Goal: Task Accomplishment & Management: Manage account settings

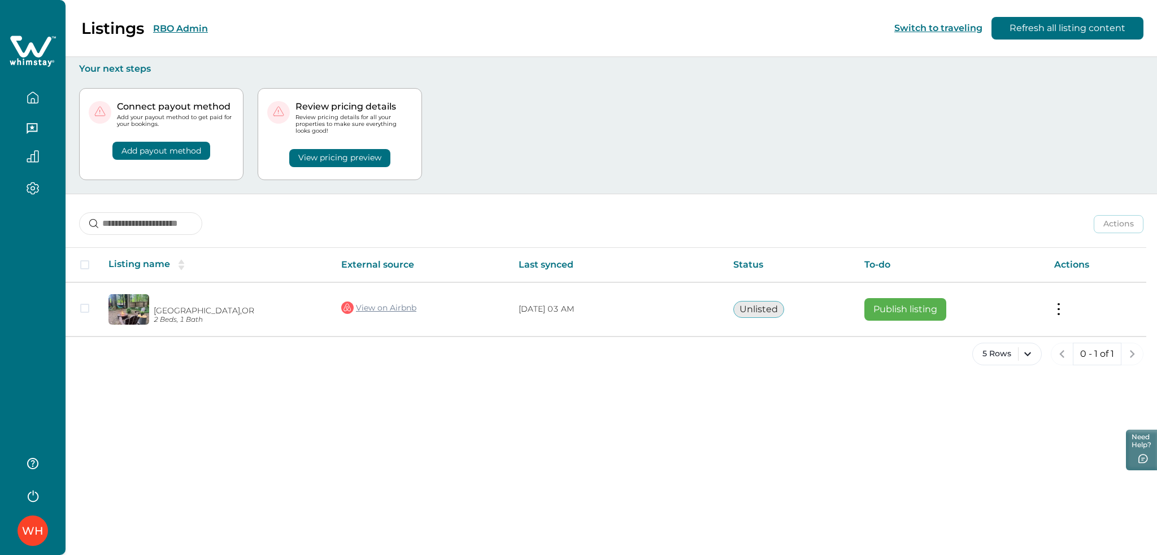
click at [336, 153] on button "View pricing preview" at bounding box center [339, 158] width 101 height 18
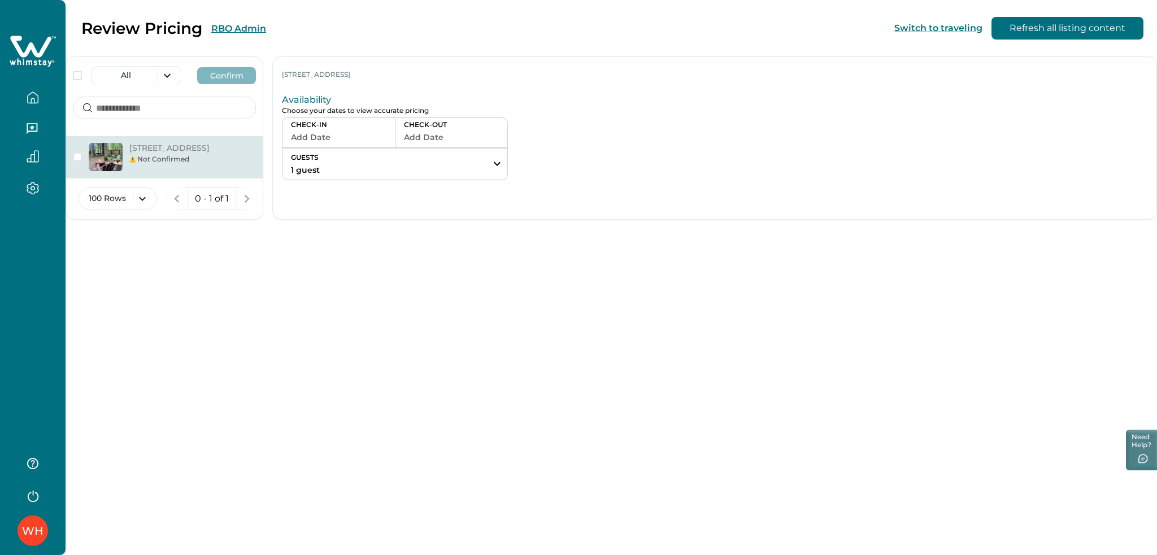
click at [387, 136] on button "Add Date" at bounding box center [338, 137] width 95 height 16
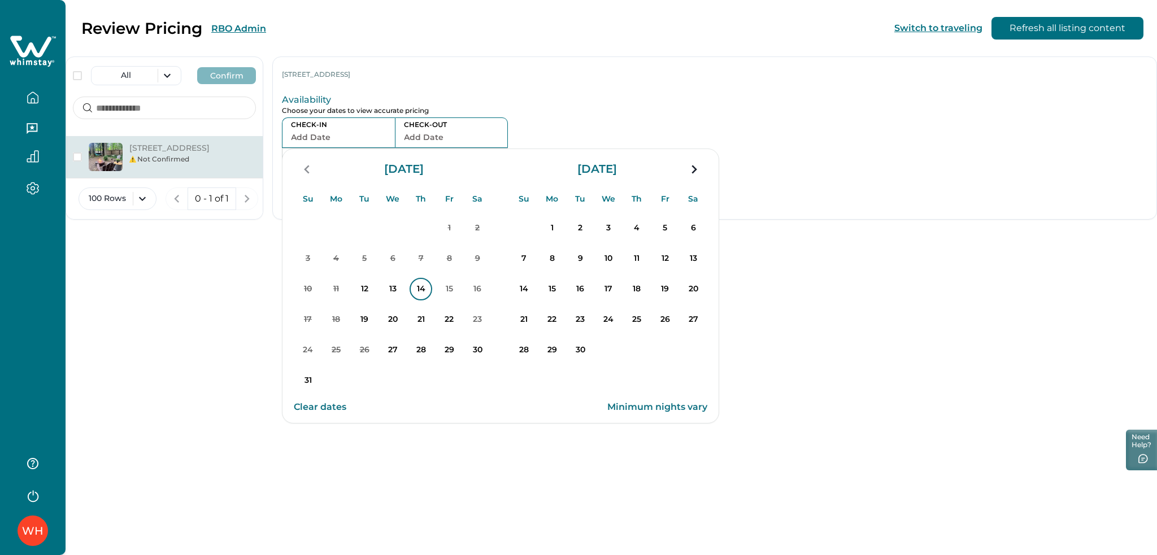
click at [432, 293] on p "14" at bounding box center [421, 289] width 23 height 23
click at [489, 298] on p "16" at bounding box center [477, 289] width 23 height 23
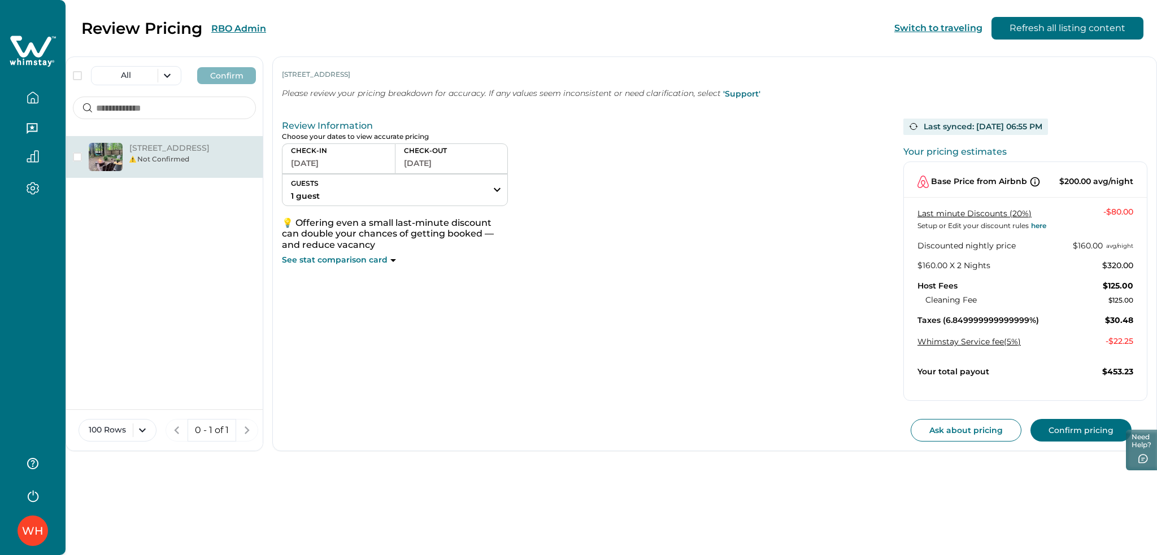
click at [37, 46] on icon at bounding box center [33, 51] width 46 height 34
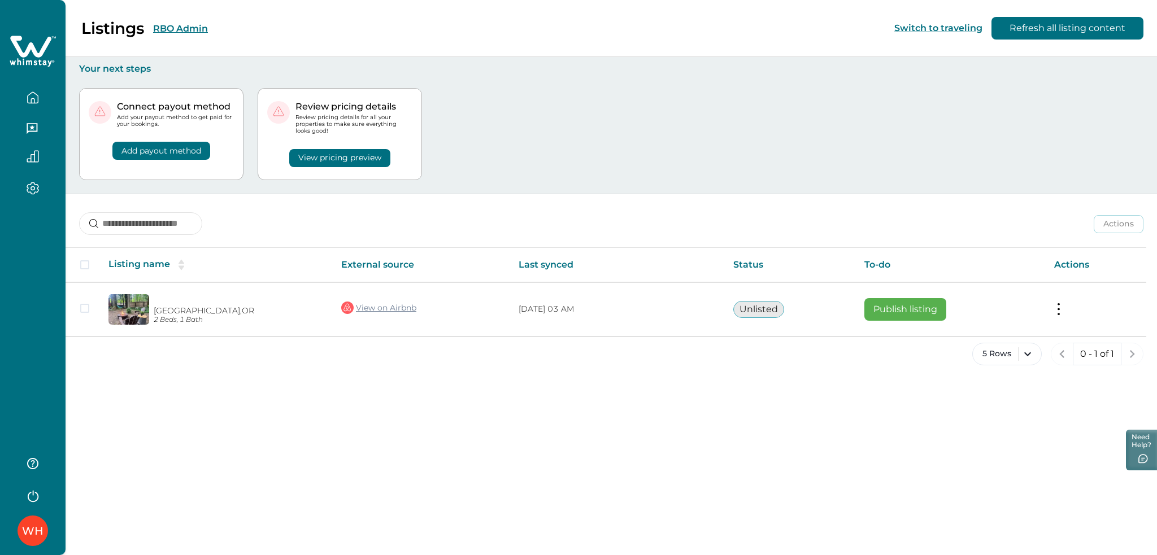
click at [202, 32] on button "RBO Admin" at bounding box center [180, 28] width 55 height 11
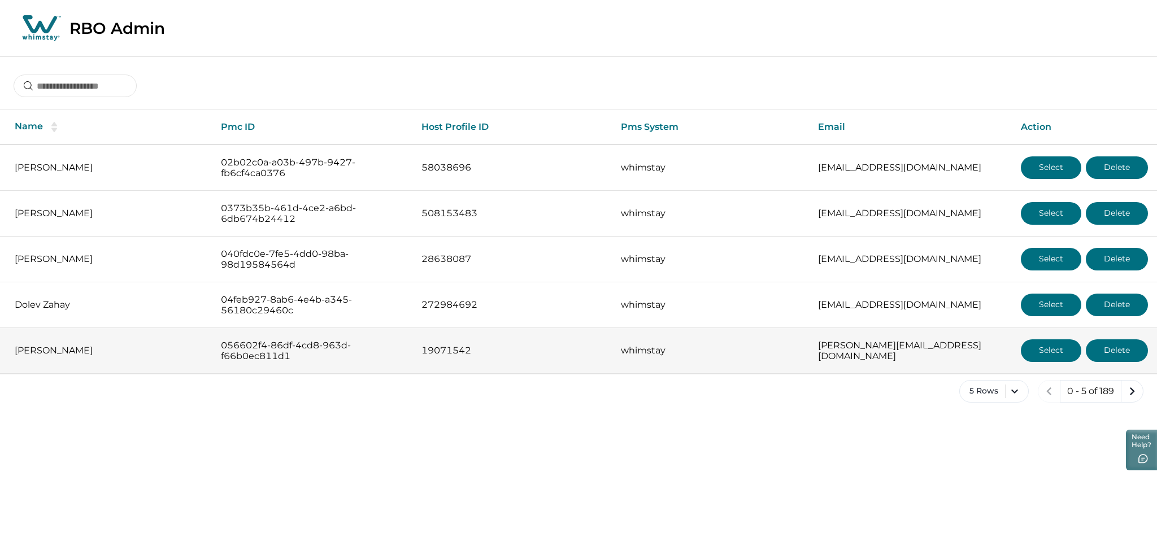
click at [1050, 349] on button "Select" at bounding box center [1051, 351] width 60 height 23
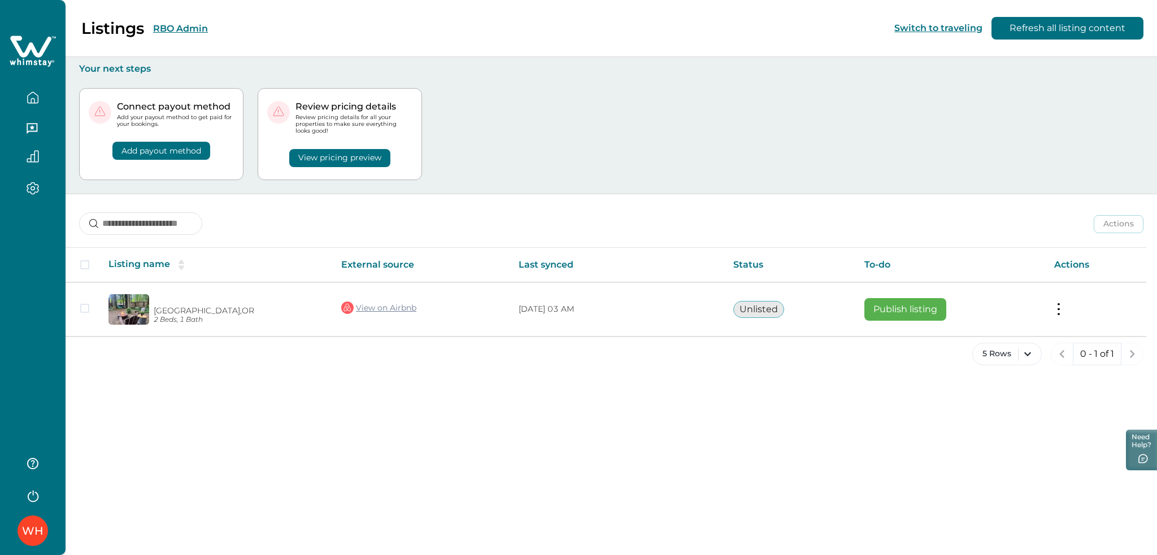
click at [174, 31] on button "RBO Admin" at bounding box center [180, 28] width 55 height 11
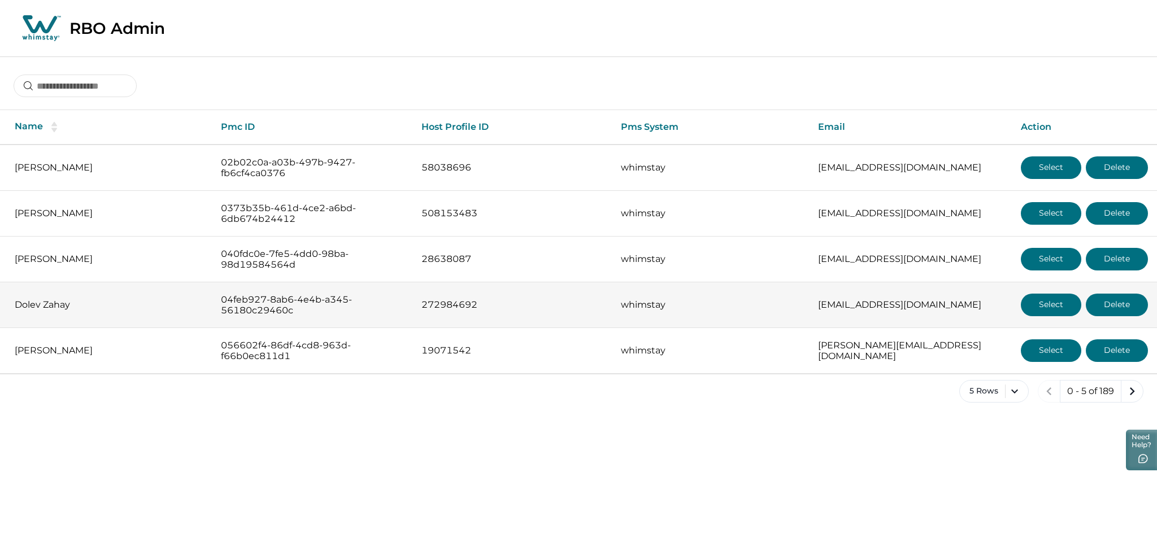
click at [1058, 297] on button "Select" at bounding box center [1051, 305] width 60 height 23
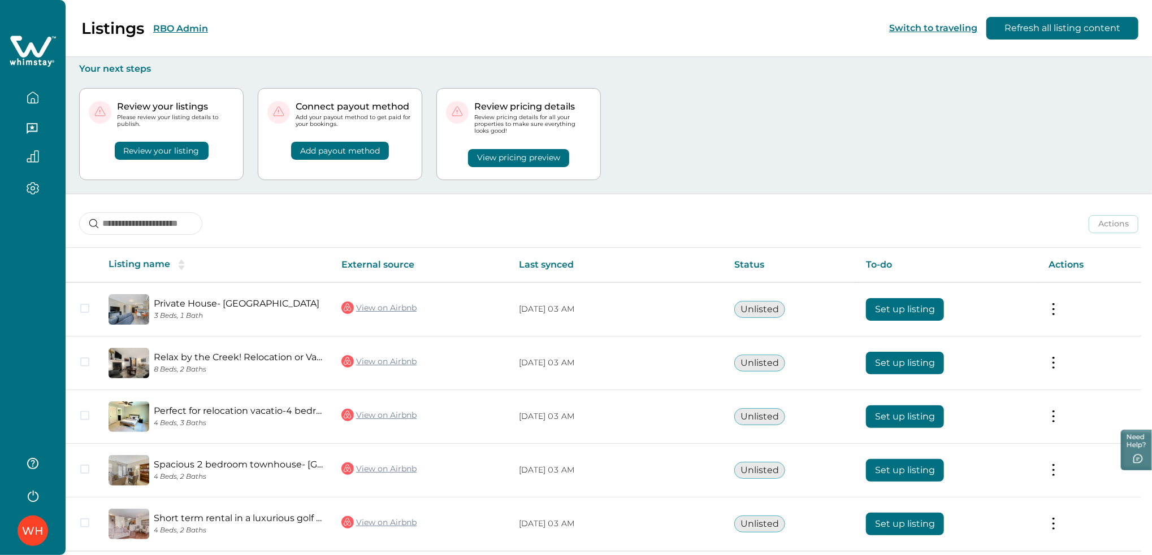
click at [535, 166] on button "View pricing preview" at bounding box center [518, 158] width 101 height 18
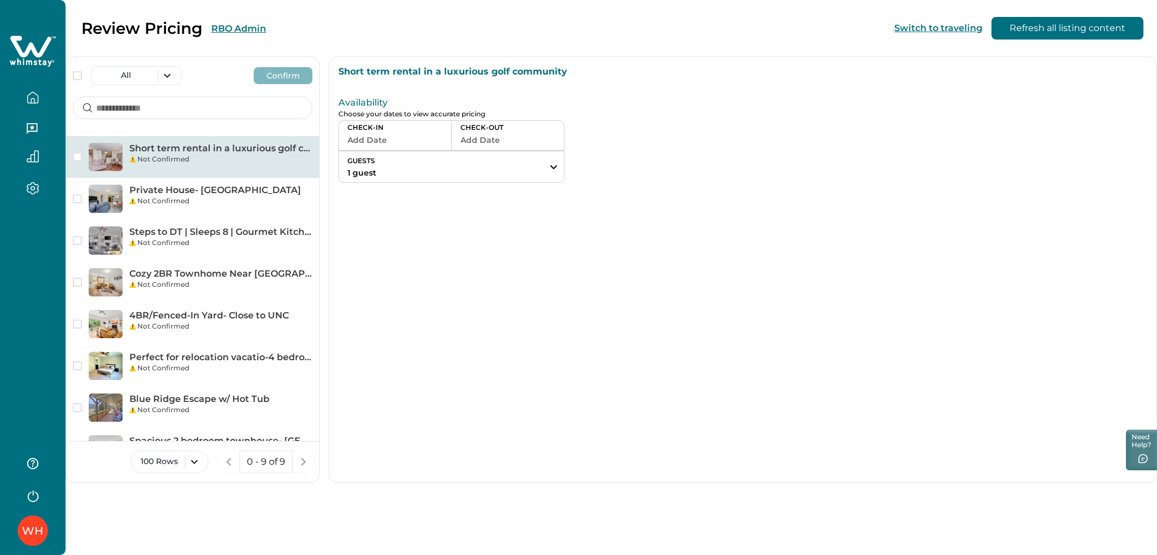
click at [432, 137] on button "Add Date" at bounding box center [395, 140] width 95 height 16
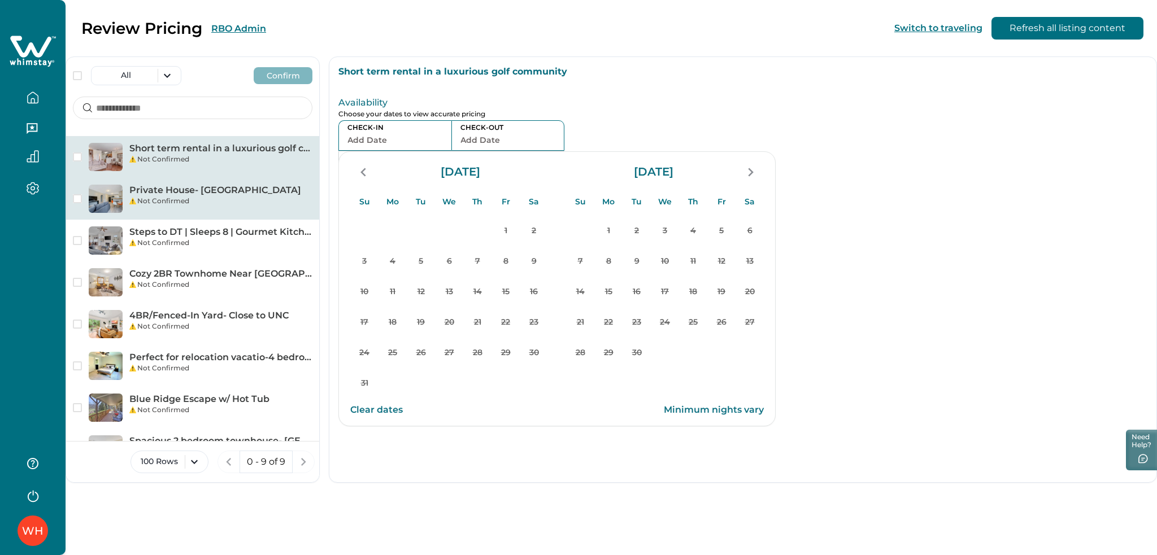
click at [232, 209] on div "Private House- Downtown Durham Not Confirmed" at bounding box center [192, 199] width 253 height 42
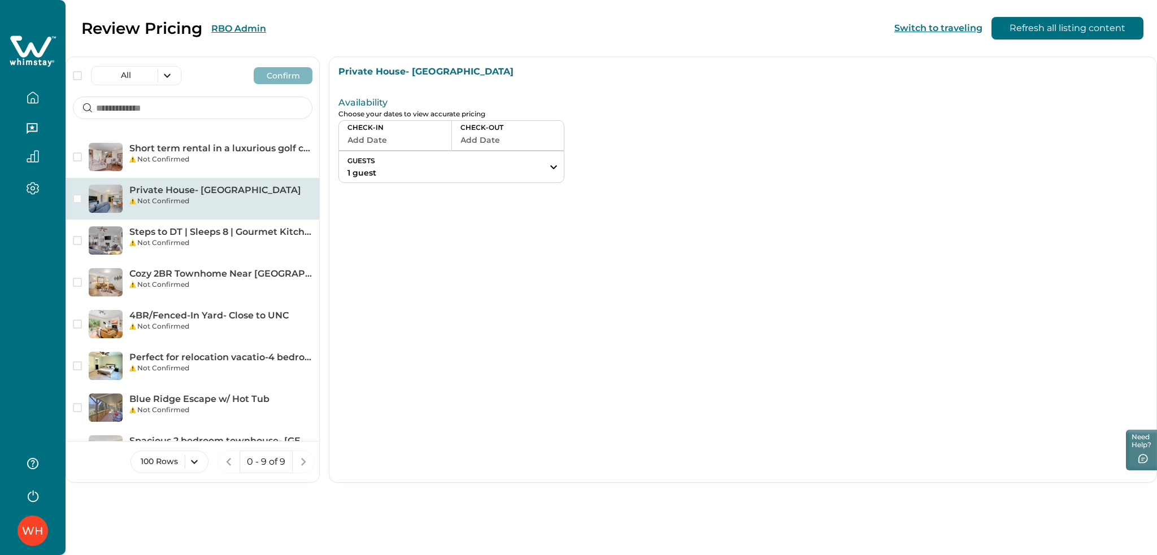
click at [387, 145] on button "Add Date" at bounding box center [395, 140] width 95 height 16
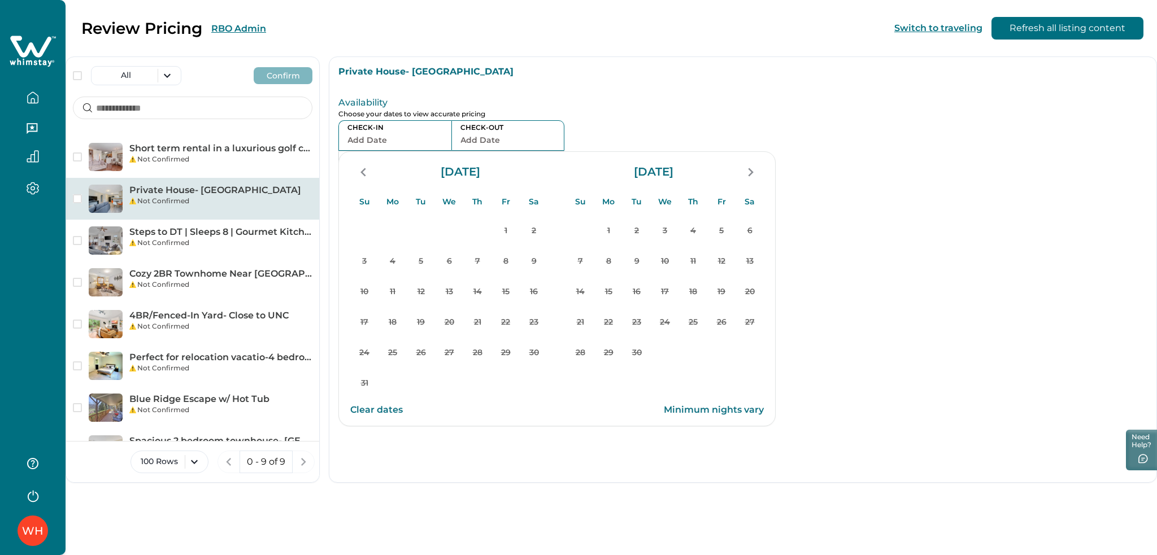
click at [701, 154] on section "Su Mo Tu We Th Fr Sa Su Mo Tu We Th Fr Sa August 2025 Su Mo Tu We Th Fr Sa 1 2 …" at bounding box center [556, 288] width 437 height 275
click at [209, 27] on div "Review Pricing RBO Admin" at bounding box center [140, 28] width 253 height 19
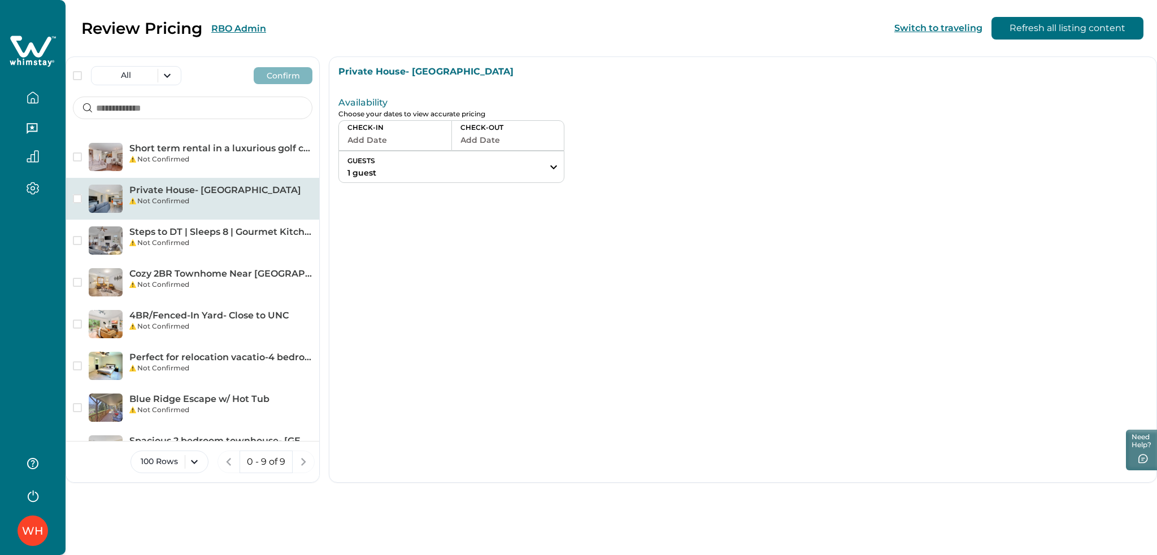
click at [219, 25] on button "RBO Admin" at bounding box center [238, 28] width 55 height 11
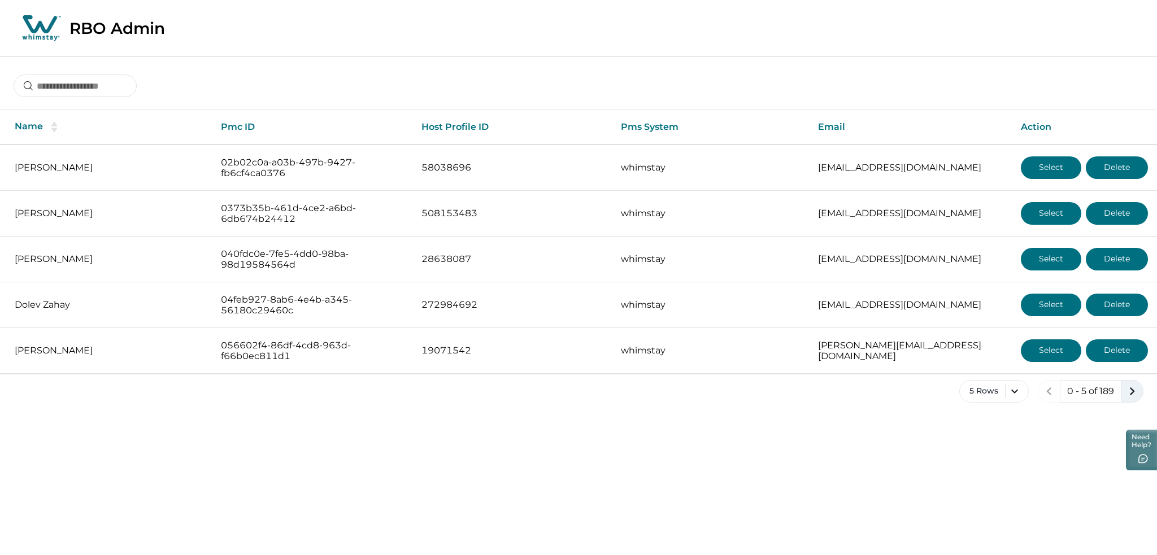
click at [1138, 400] on button "next page" at bounding box center [1132, 391] width 23 height 23
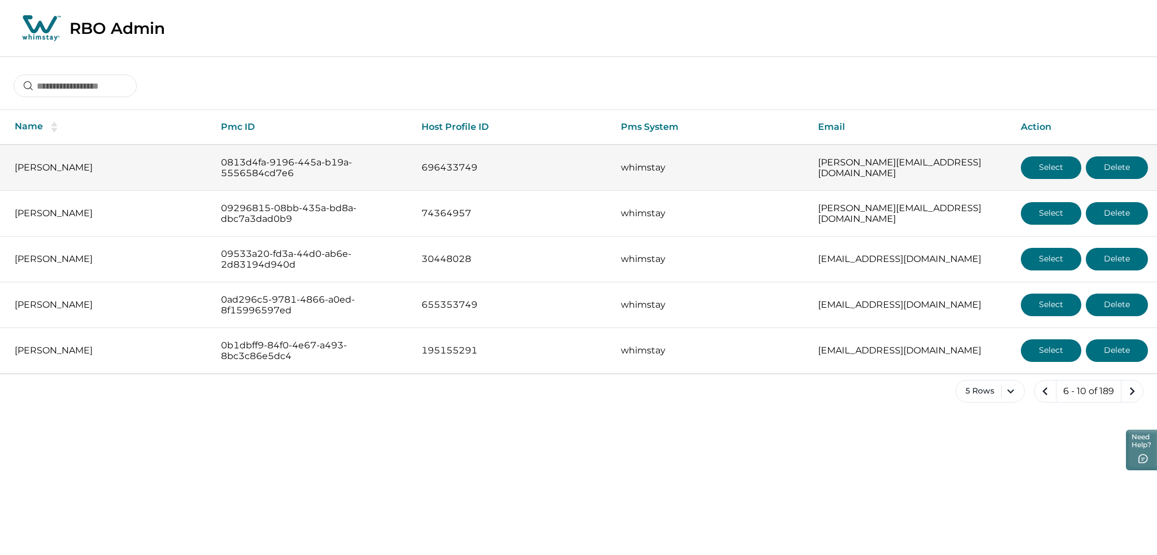
click at [1061, 164] on button "Select" at bounding box center [1051, 168] width 60 height 23
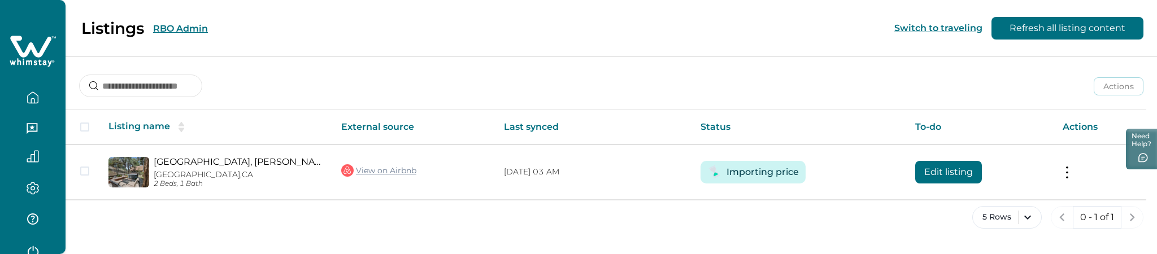
click at [33, 101] on icon "button" at bounding box center [33, 98] width 12 height 12
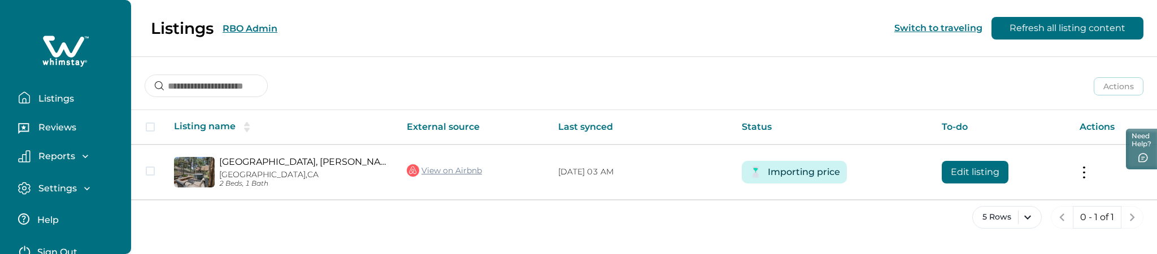
click at [84, 105] on button "Listings" at bounding box center [70, 97] width 104 height 23
click at [79, 98] on button "Listings" at bounding box center [70, 97] width 104 height 23
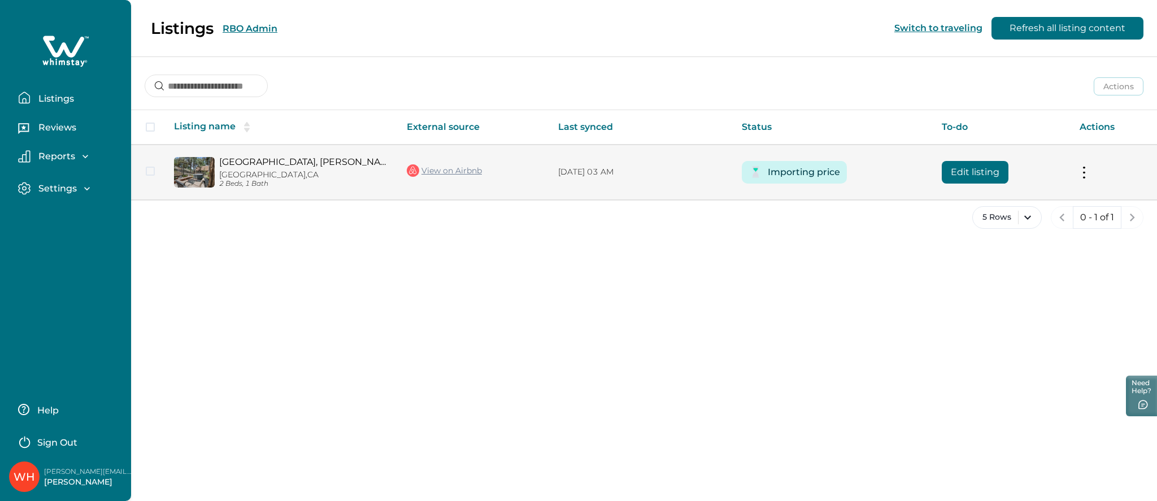
click at [763, 173] on div "Importing price" at bounding box center [794, 172] width 105 height 23
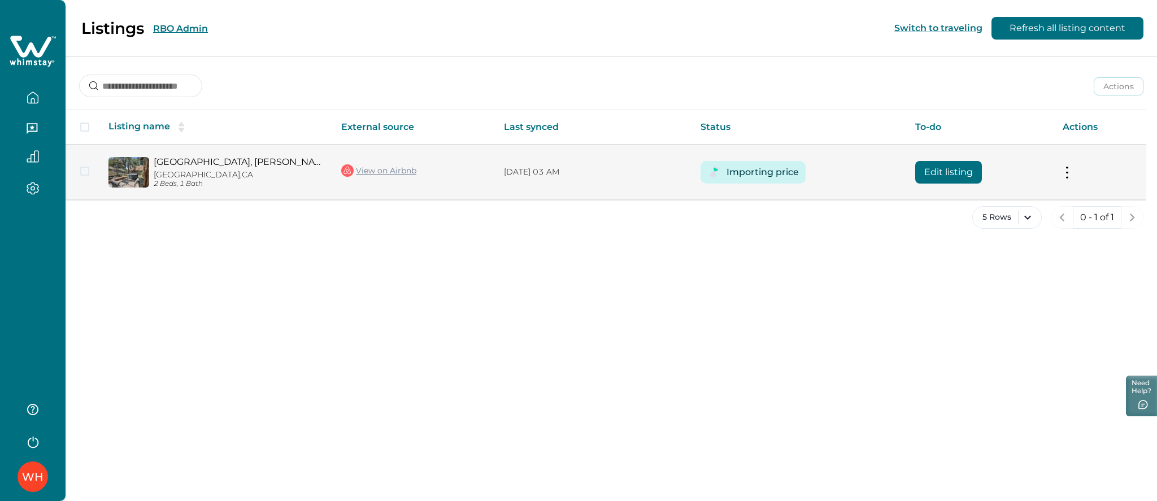
click at [763, 173] on button "Importing price" at bounding box center [763, 172] width 72 height 23
click at [946, 171] on button "Edit listing" at bounding box center [948, 172] width 67 height 23
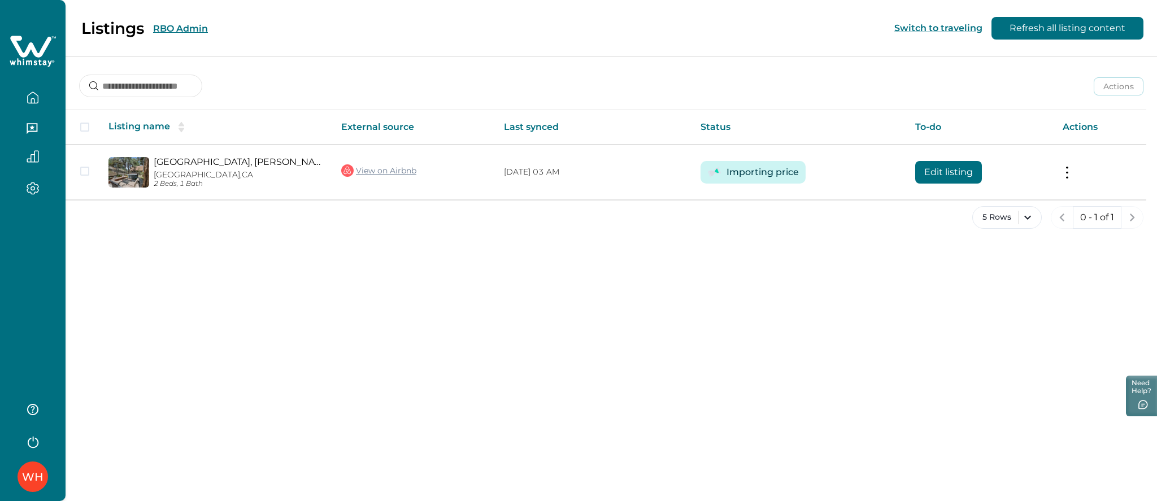
click at [173, 27] on button "RBO Admin" at bounding box center [180, 28] width 55 height 11
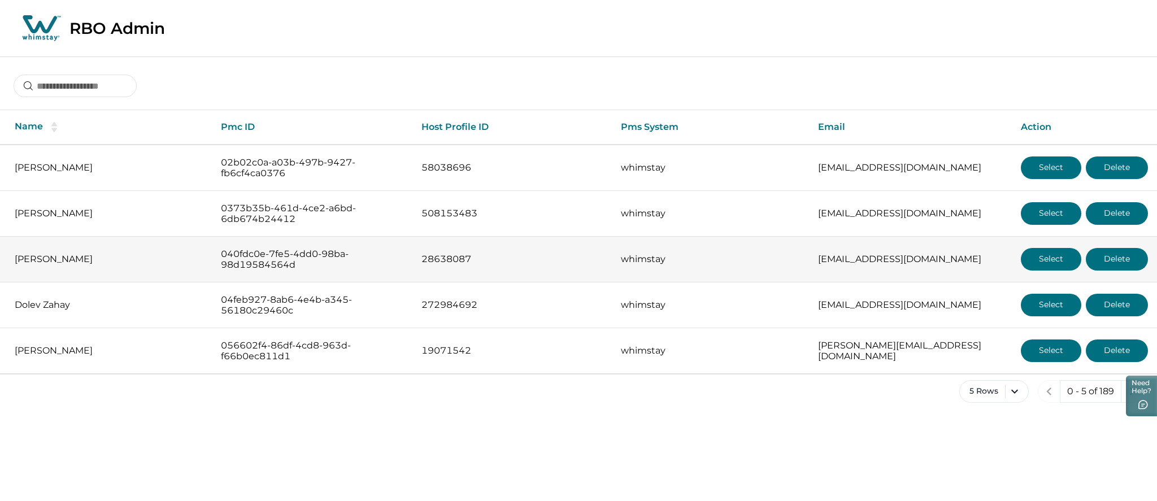
drag, startPoint x: 1138, startPoint y: 384, endPoint x: 1108, endPoint y: 265, distance: 123.1
click at [1108, 265] on div "Skip to Content RBO Admin Name Pmc ID Host Profile ID Pms System Email Action J…" at bounding box center [578, 210] width 1157 height 421
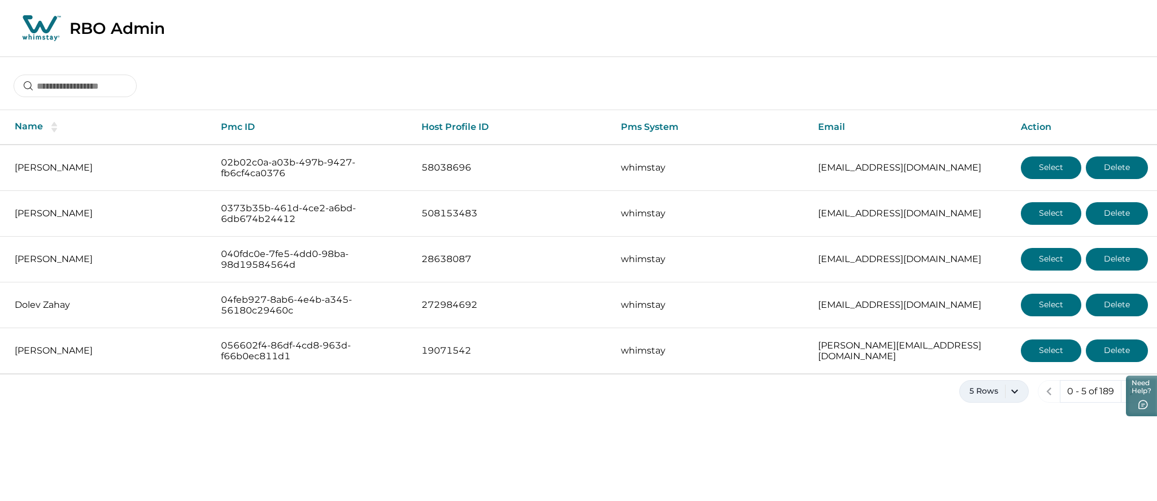
click at [1016, 401] on button "5 Rows" at bounding box center [994, 391] width 70 height 23
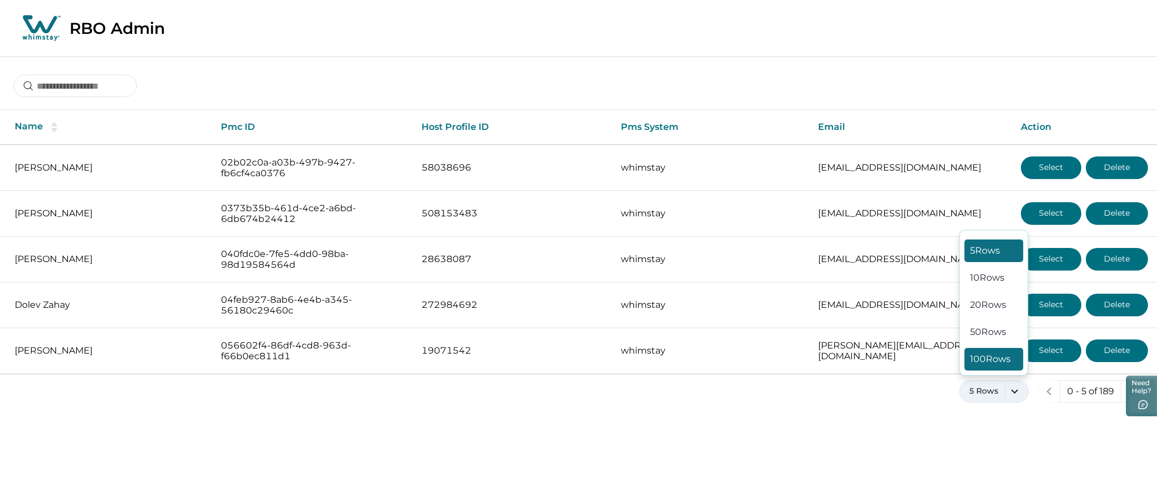
click at [991, 357] on button "100 Rows" at bounding box center [994, 359] width 59 height 23
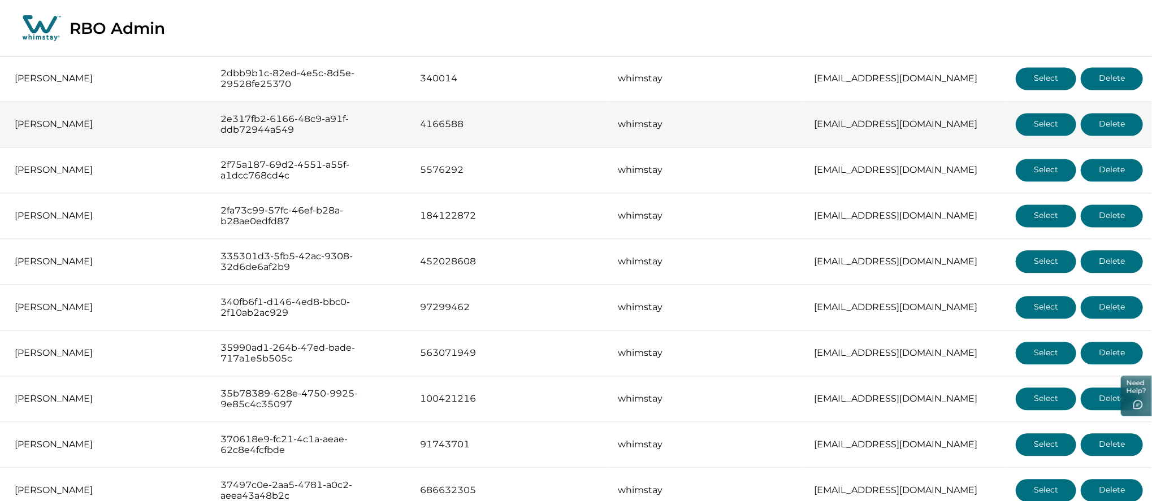
scroll to position [1959, 0]
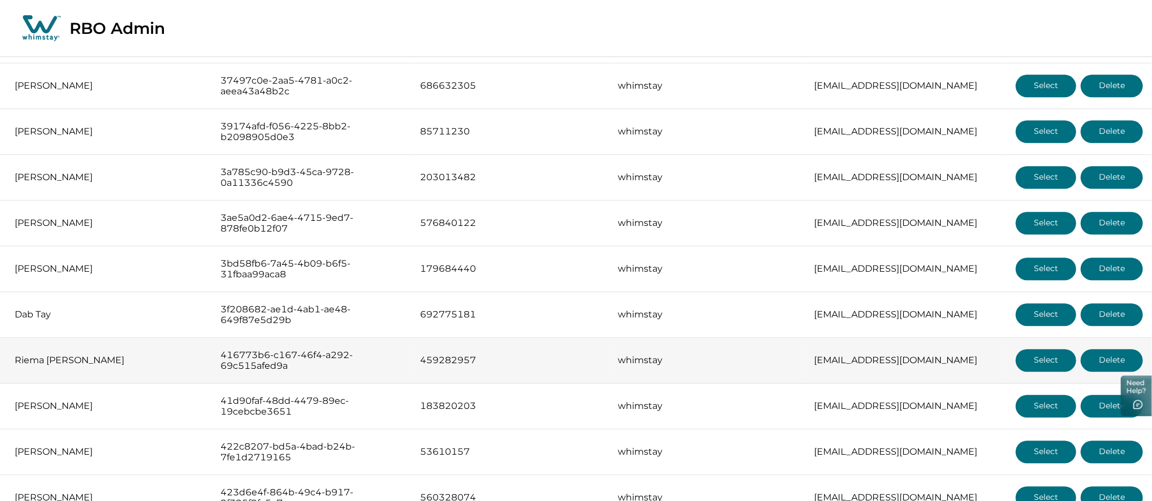
click at [1024, 357] on button "Select" at bounding box center [1045, 360] width 60 height 23
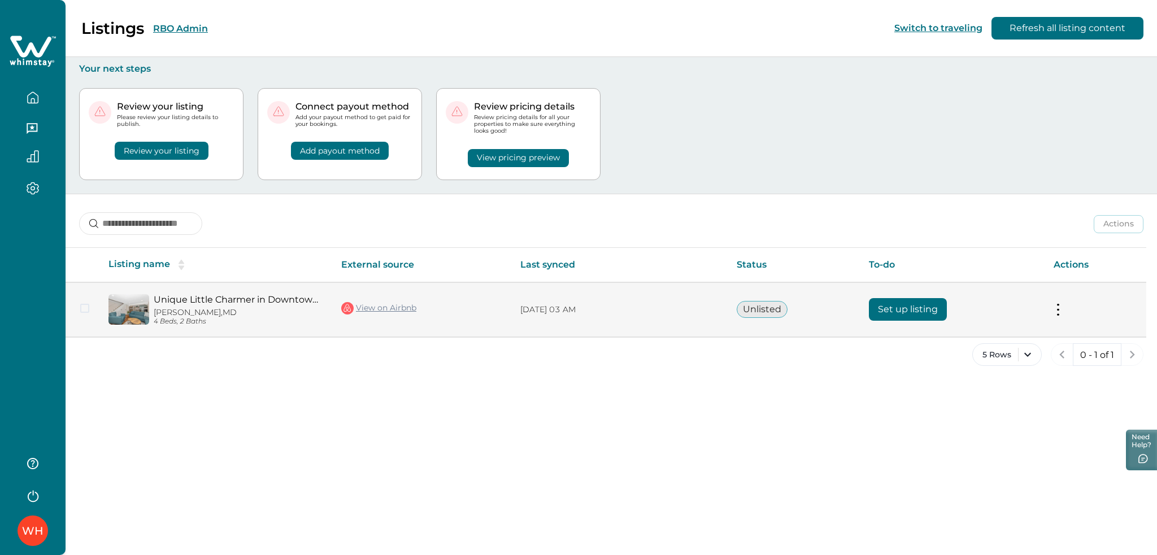
click at [905, 309] on button "Set up listing" at bounding box center [908, 309] width 78 height 23
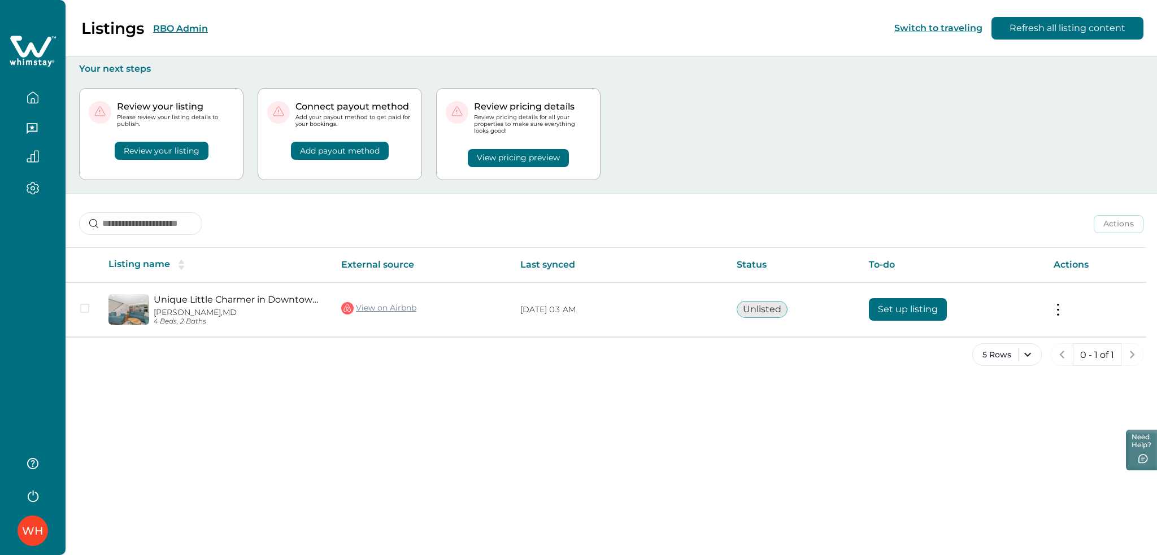
click at [35, 299] on div "WH" at bounding box center [33, 277] width 66 height 555
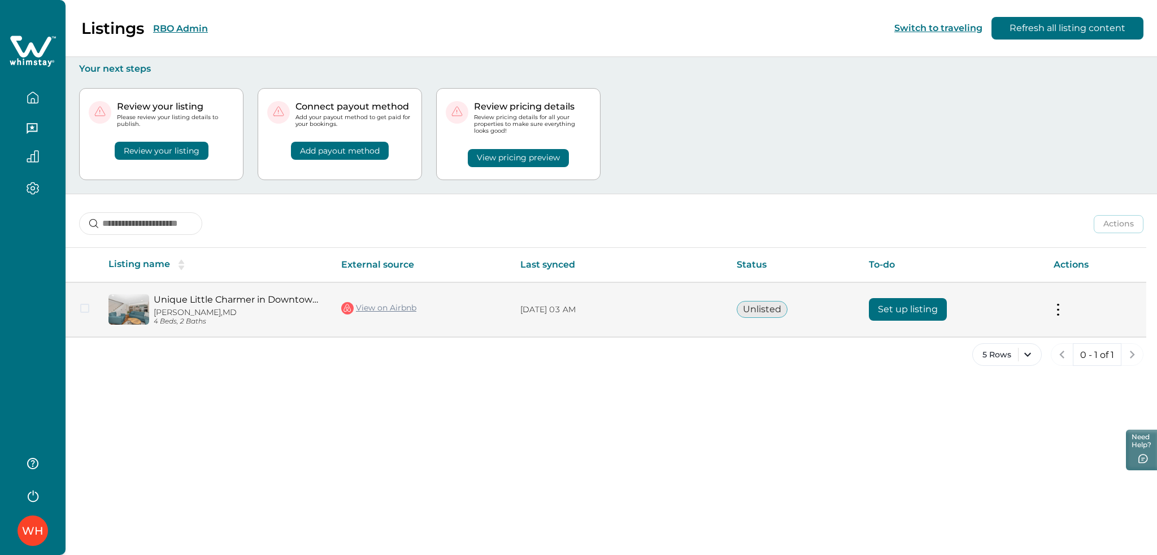
click at [416, 304] on link "View on Airbnb" at bounding box center [378, 308] width 75 height 15
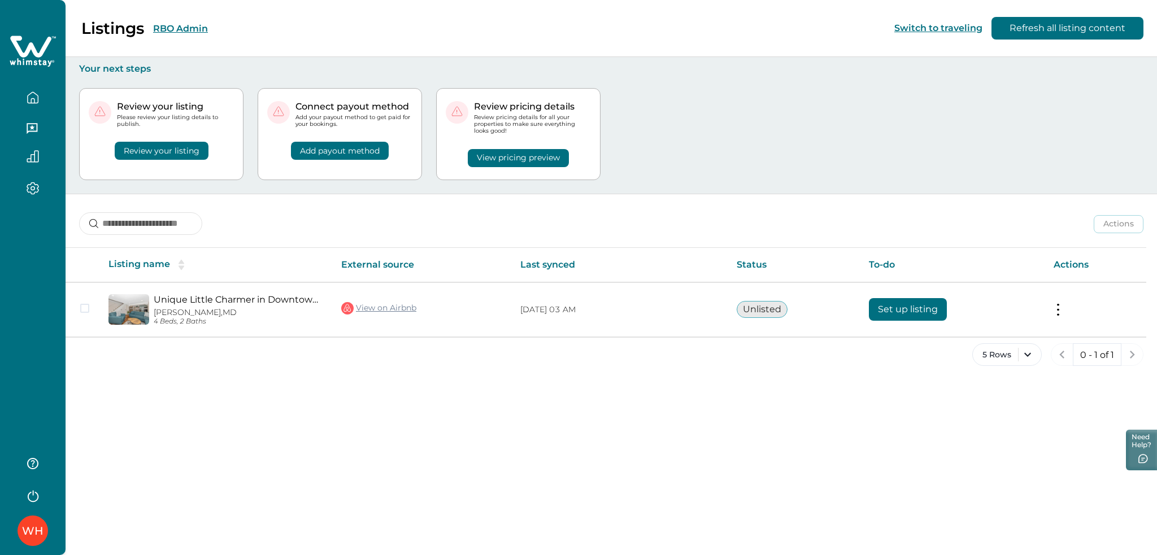
click at [487, 478] on div "Listings RBO Admin Switch to traveling Refresh all listing content Your next st…" at bounding box center [612, 277] width 1092 height 555
click at [171, 30] on button "RBO Admin" at bounding box center [180, 28] width 55 height 11
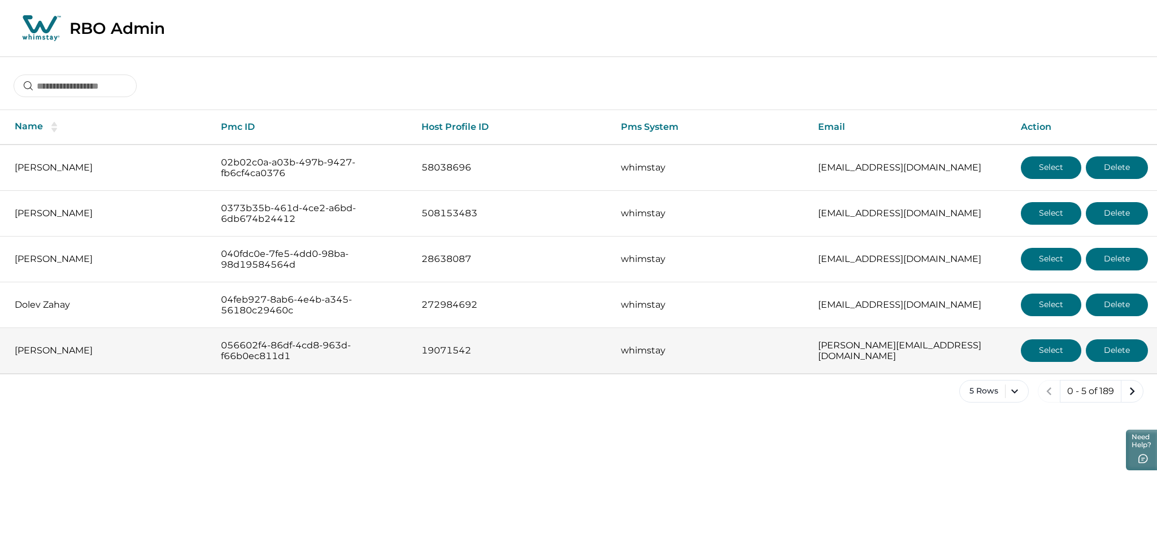
click at [1050, 354] on button "Select" at bounding box center [1051, 351] width 60 height 23
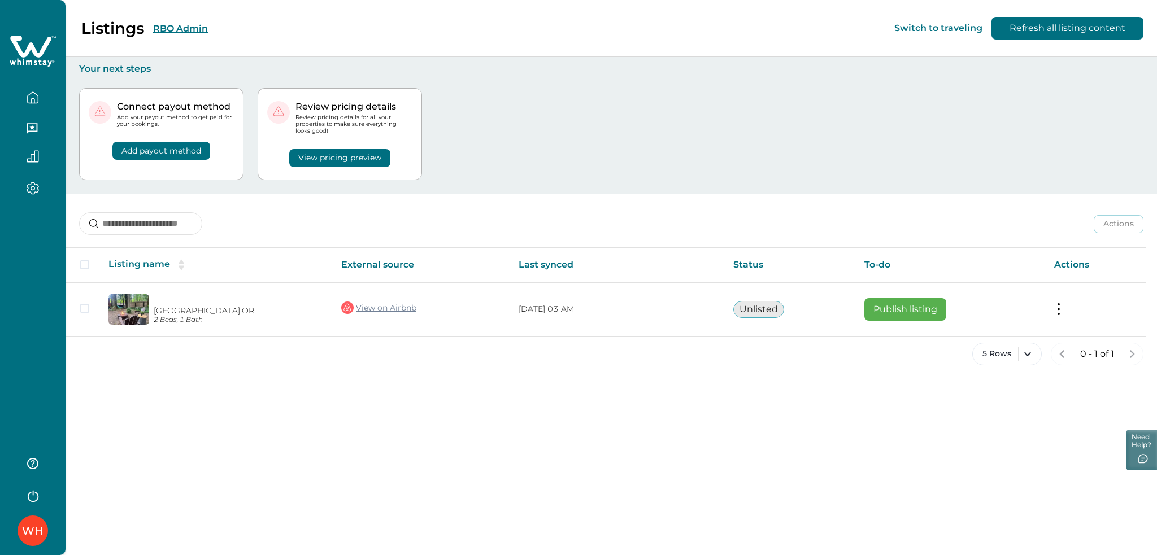
click at [175, 30] on button "RBO Admin" at bounding box center [180, 28] width 55 height 11
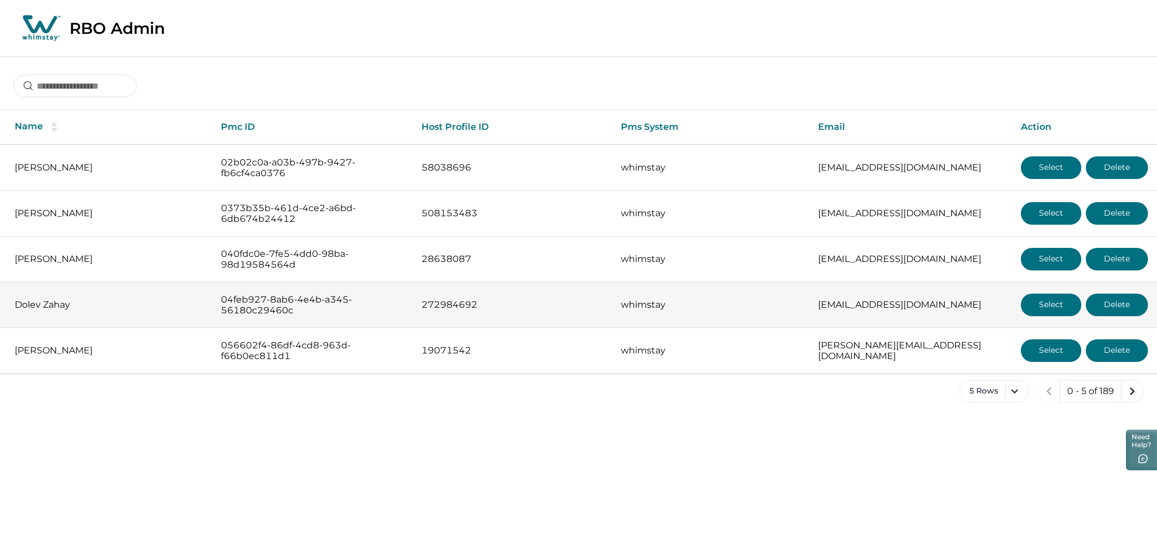
click at [1053, 305] on button "Select" at bounding box center [1051, 305] width 60 height 23
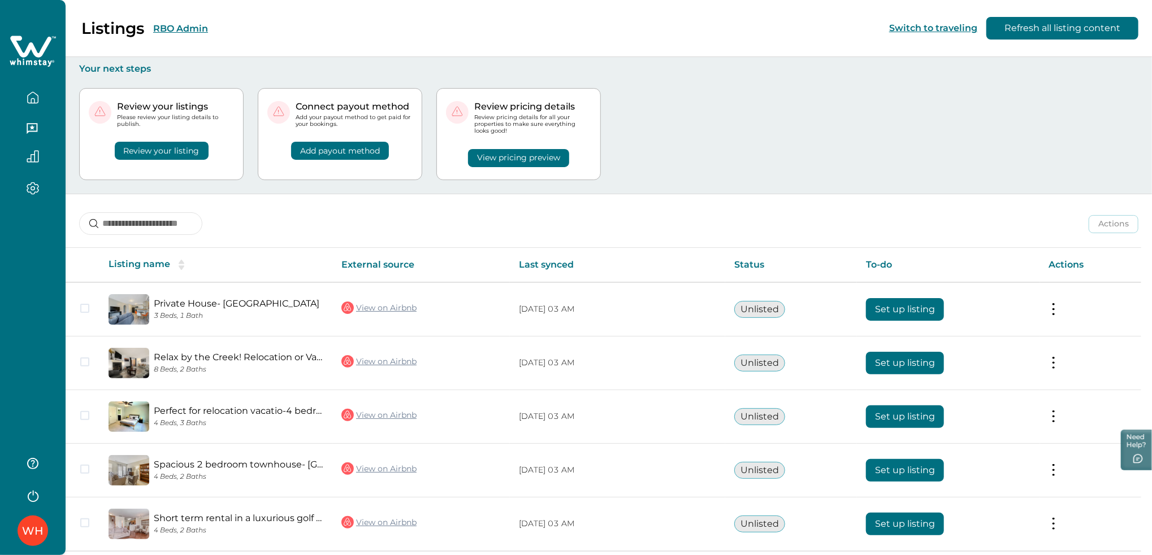
click at [185, 26] on button "RBO Admin" at bounding box center [180, 28] width 55 height 11
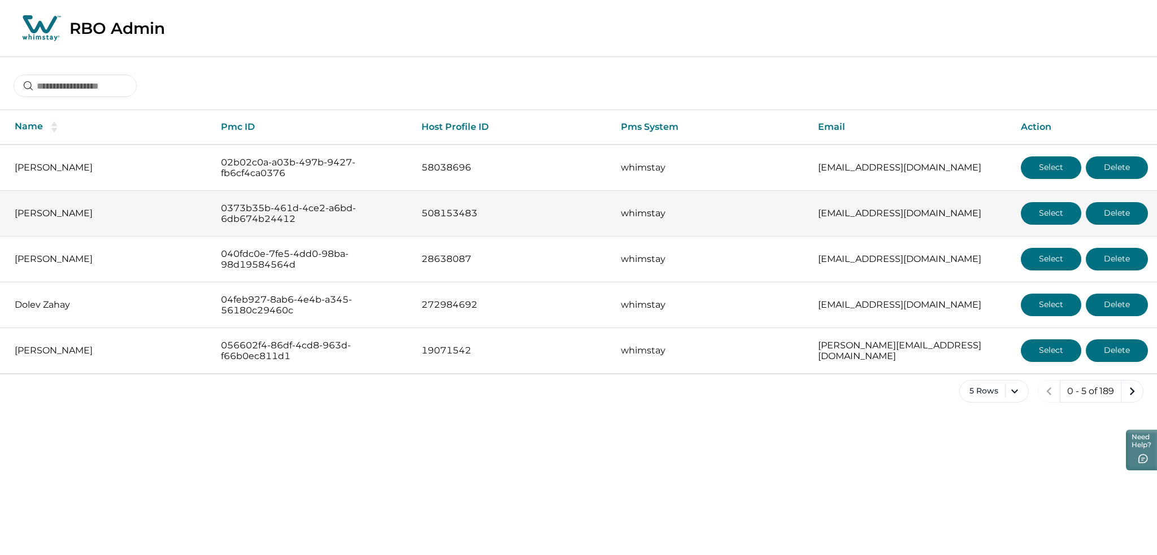
click at [1053, 215] on button "Select" at bounding box center [1051, 213] width 60 height 23
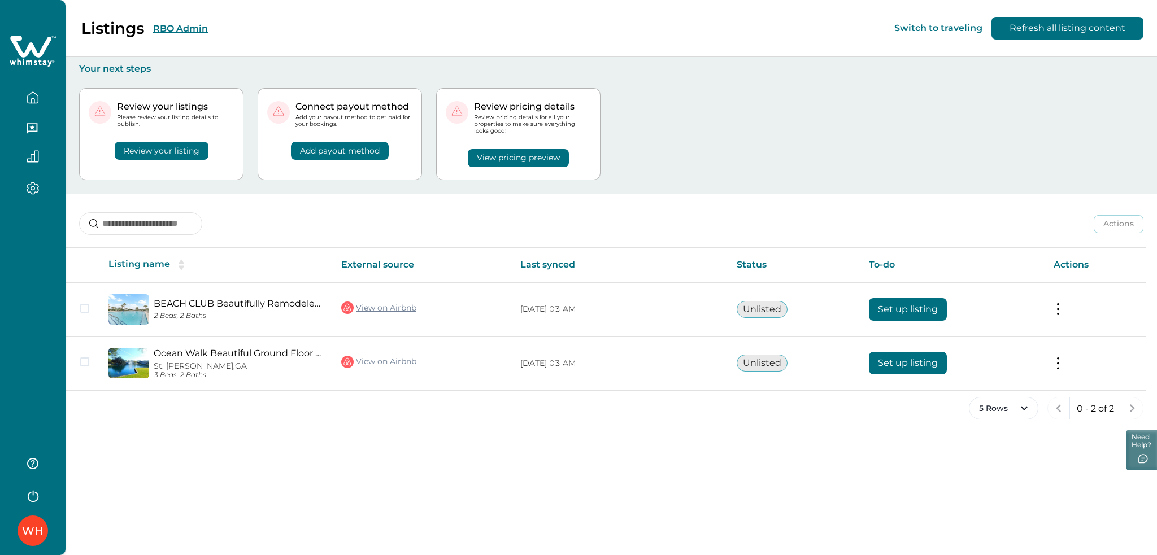
click at [172, 31] on button "RBO Admin" at bounding box center [180, 28] width 55 height 11
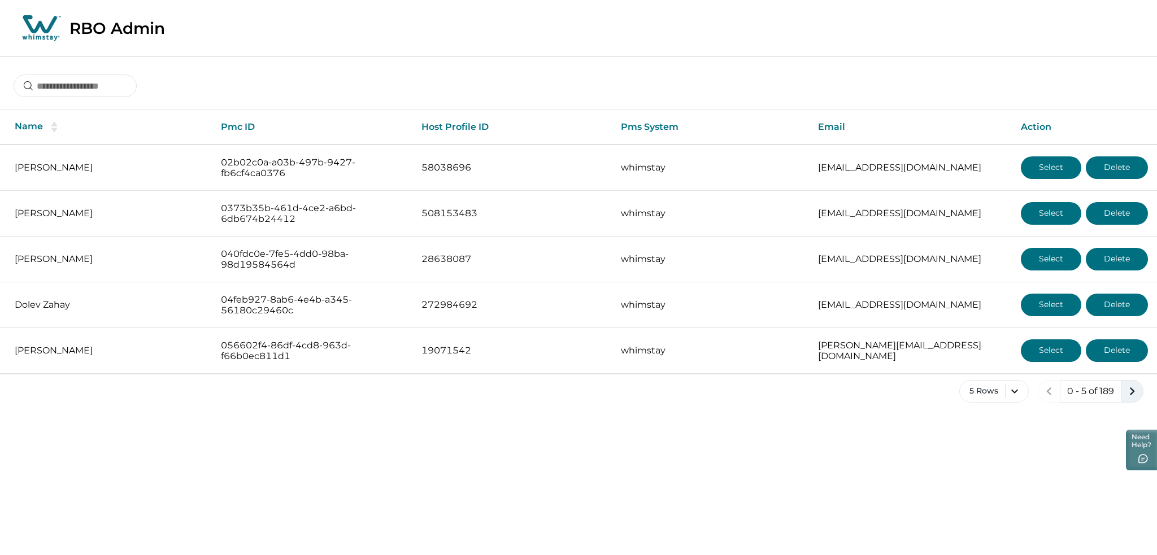
click at [1134, 394] on icon "next page" at bounding box center [1132, 392] width 16 height 16
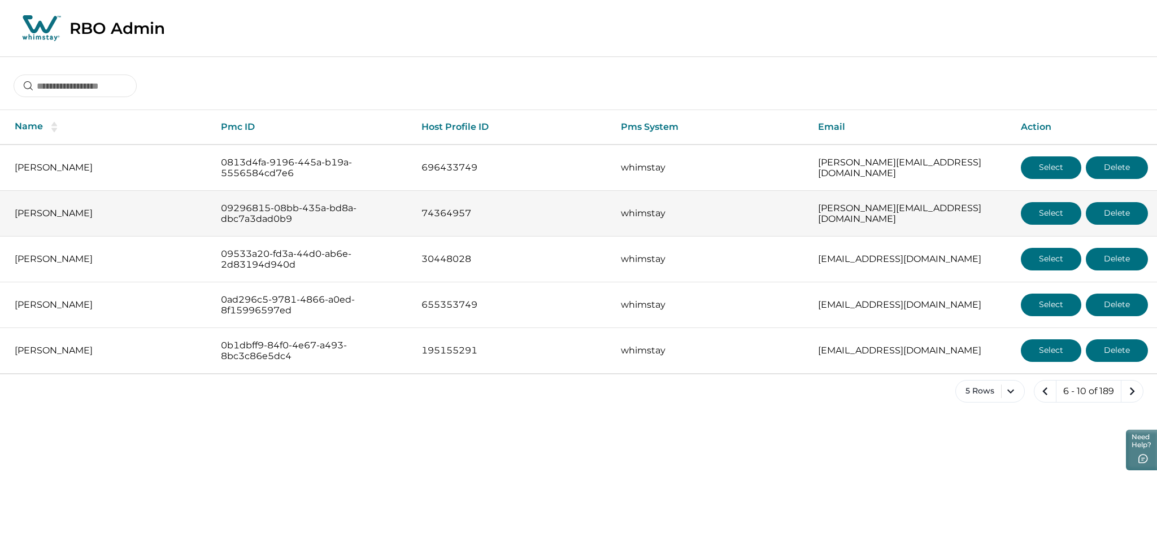
click at [1029, 220] on button "Select" at bounding box center [1051, 213] width 60 height 23
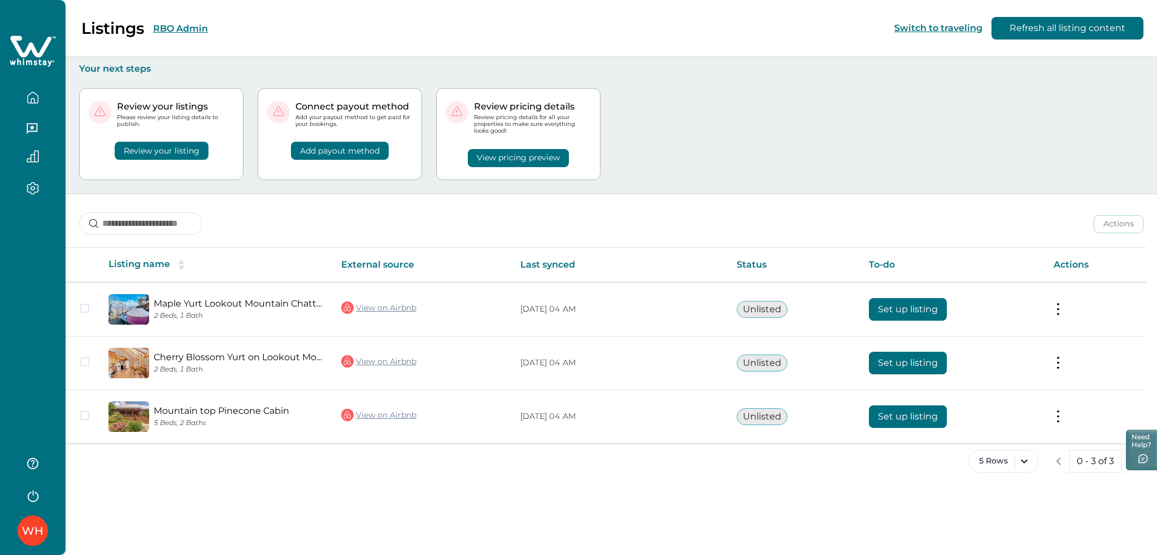
click at [169, 29] on button "RBO Admin" at bounding box center [180, 28] width 55 height 11
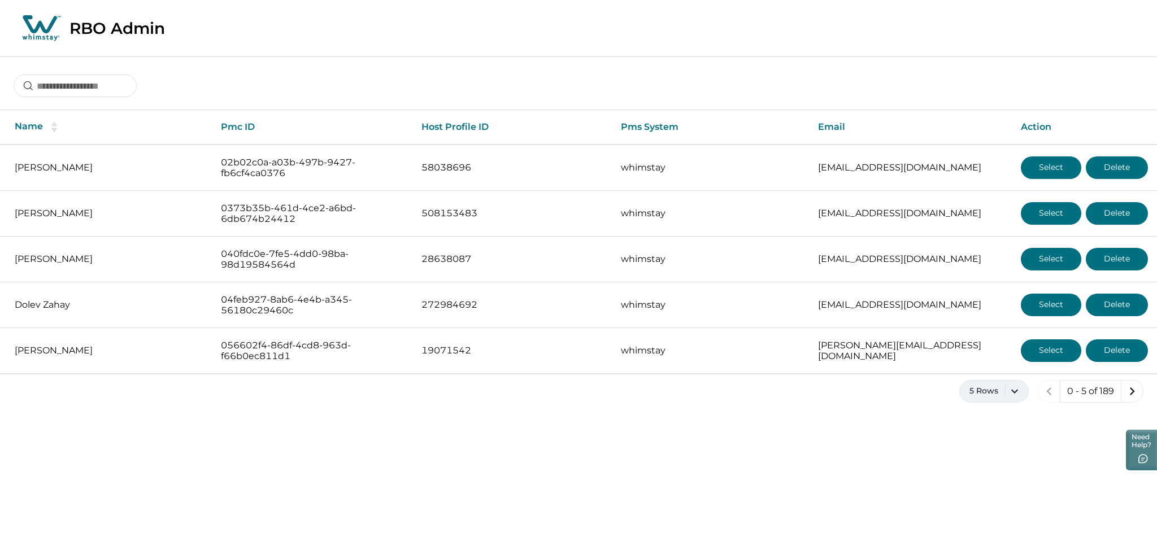
click at [1010, 396] on button "5 Rows" at bounding box center [994, 391] width 70 height 23
click at [977, 361] on button "100 Rows" at bounding box center [994, 359] width 59 height 23
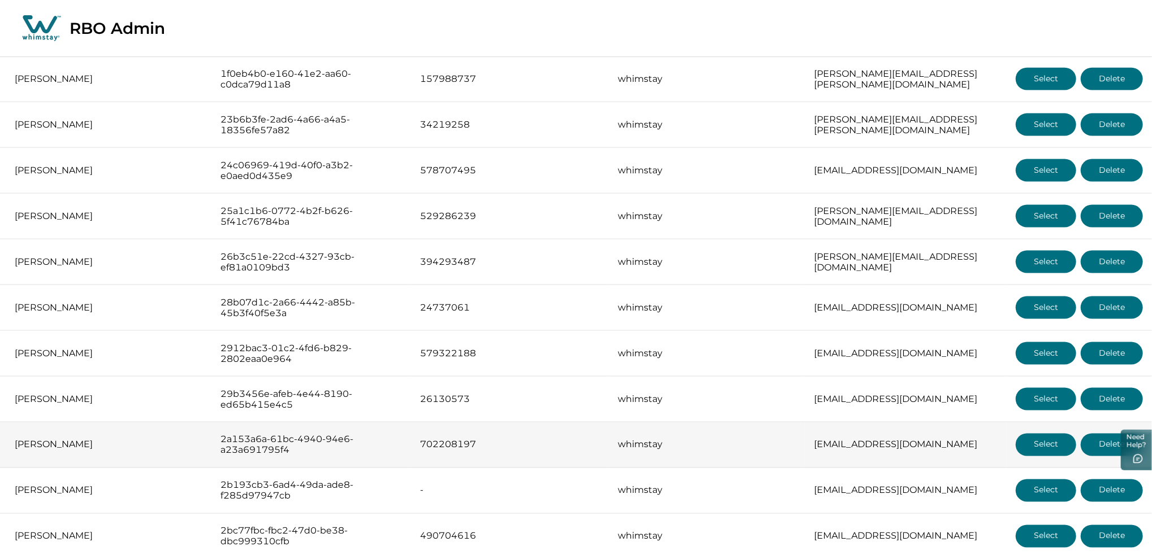
scroll to position [1054, 0]
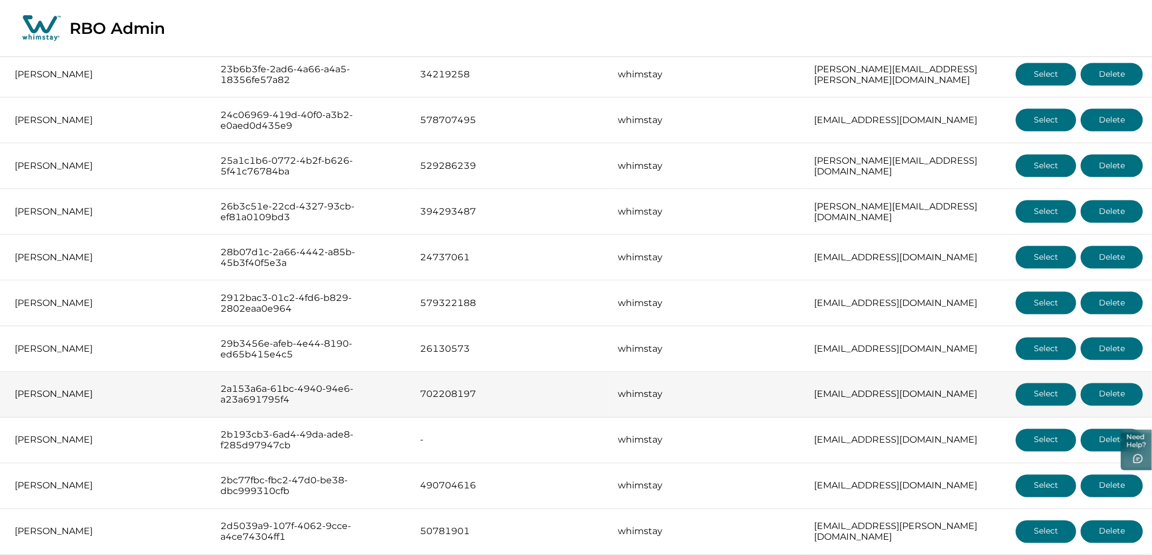
click at [1033, 400] on button "Select" at bounding box center [1045, 395] width 60 height 23
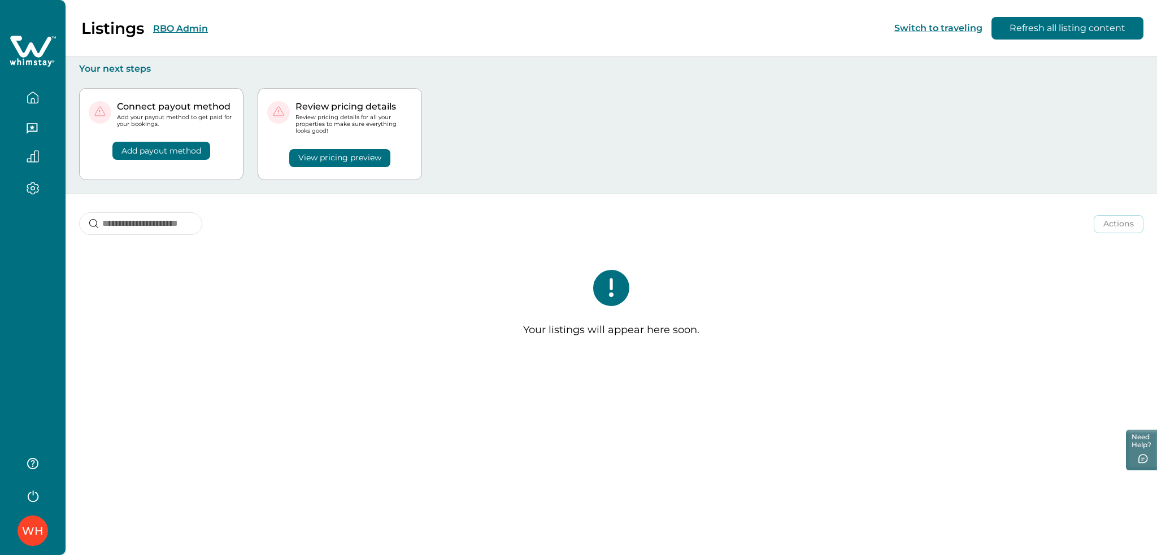
click at [6, 439] on div "WH" at bounding box center [33, 277] width 66 height 555
click at [292, 391] on div "Listings RBO Admin Switch to traveling Refresh all listing content Your next st…" at bounding box center [612, 277] width 1092 height 555
click at [189, 31] on button "RBO Admin" at bounding box center [180, 28] width 55 height 11
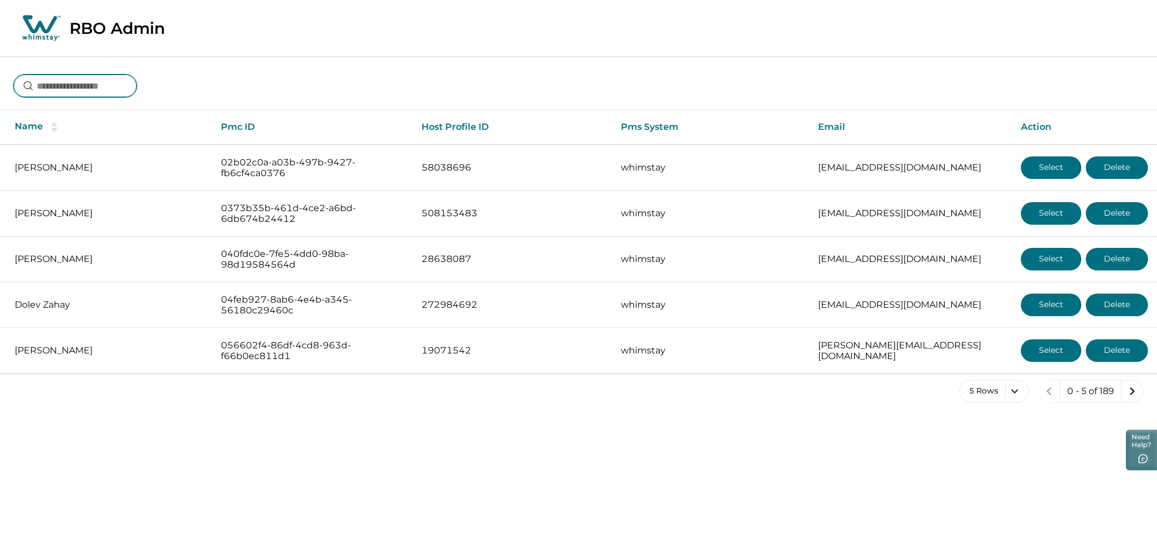
click at [106, 86] on input at bounding box center [75, 86] width 123 height 23
